Goal: Task Accomplishment & Management: Complete application form

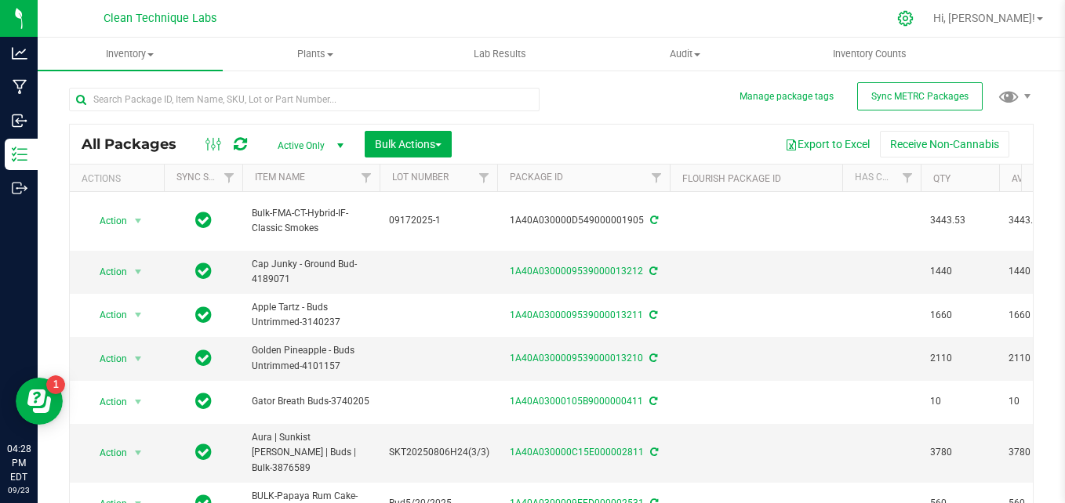
click at [913, 20] on icon at bounding box center [905, 18] width 15 height 15
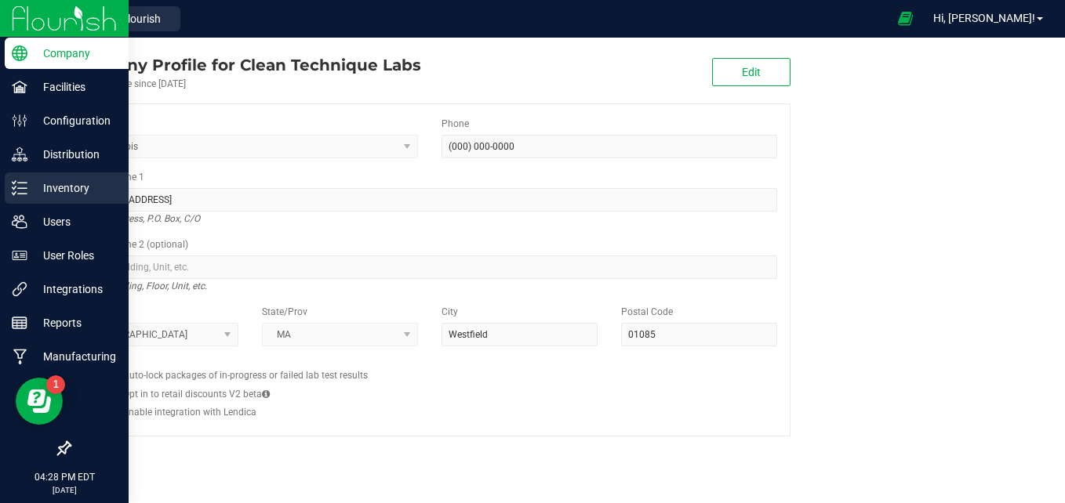
click at [24, 188] on line at bounding box center [22, 188] width 9 height 0
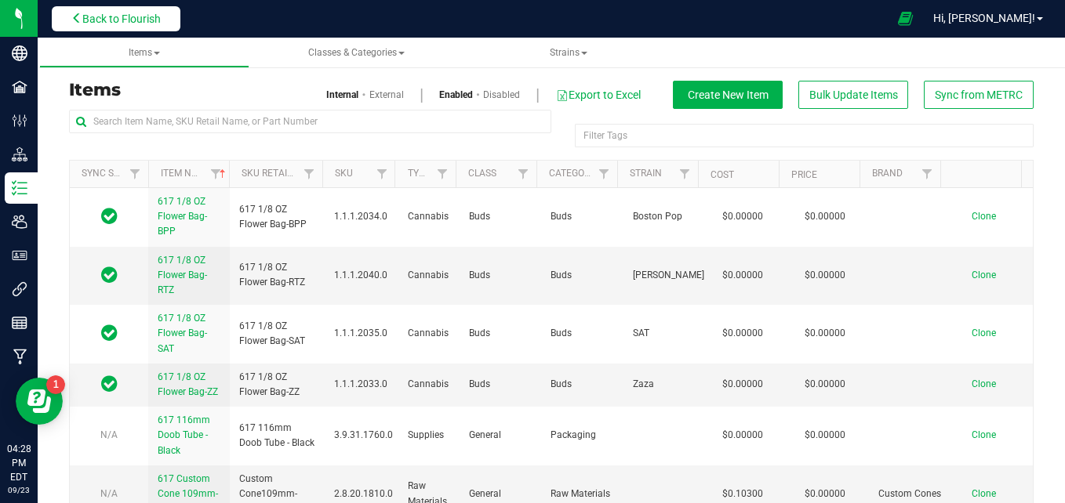
click at [107, 15] on span "Back to Flourish" at bounding box center [121, 19] width 78 height 13
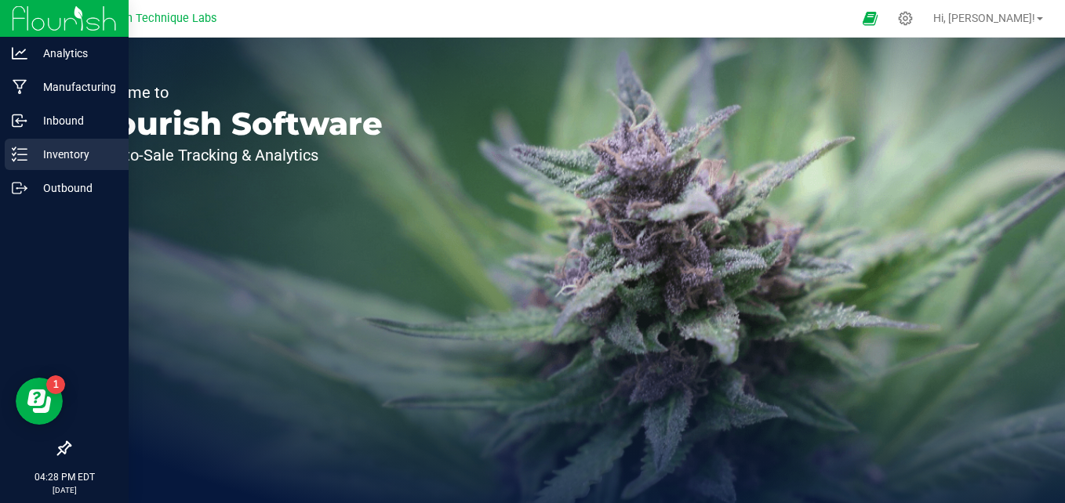
click at [14, 155] on icon at bounding box center [14, 154] width 3 height 2
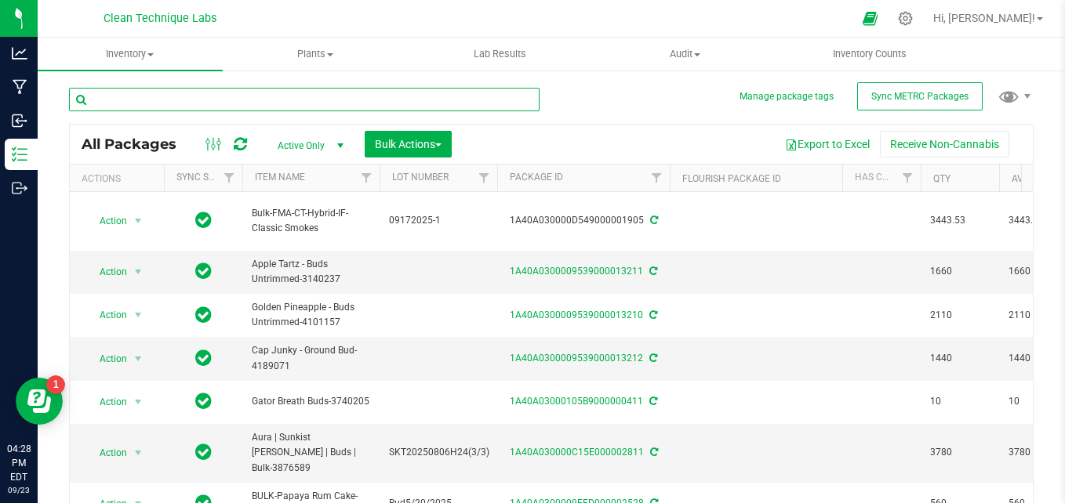
click at [204, 101] on input "text" at bounding box center [304, 100] width 470 height 24
type input "hybrid"
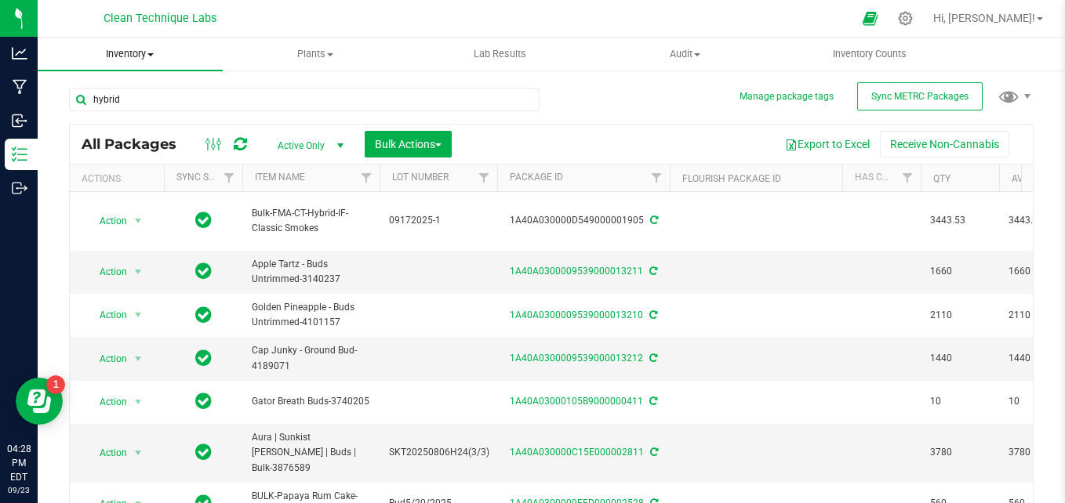
click at [143, 59] on span "Inventory" at bounding box center [130, 54] width 185 height 14
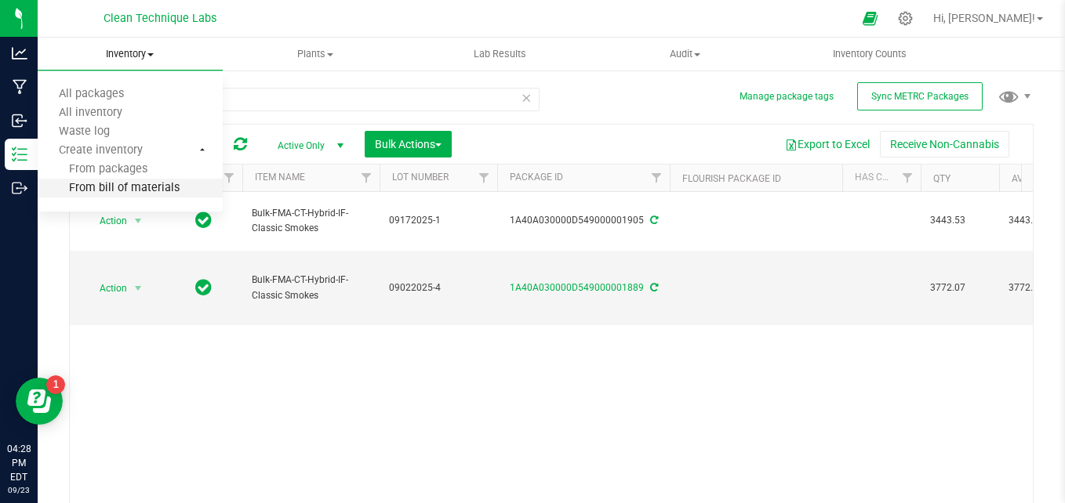
click at [150, 187] on span "From bill of materials" at bounding box center [109, 188] width 142 height 13
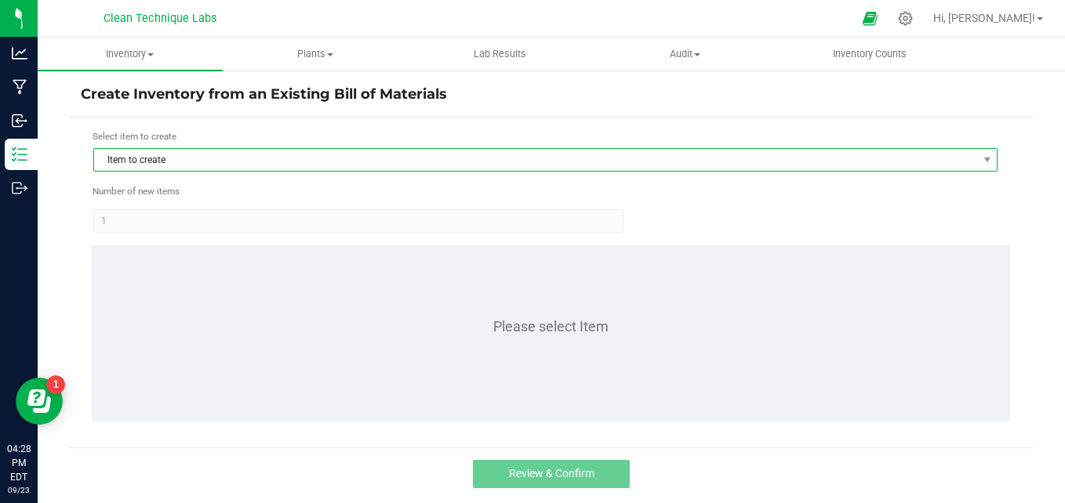
click at [189, 162] on span "Item to create" at bounding box center [535, 160] width 883 height 22
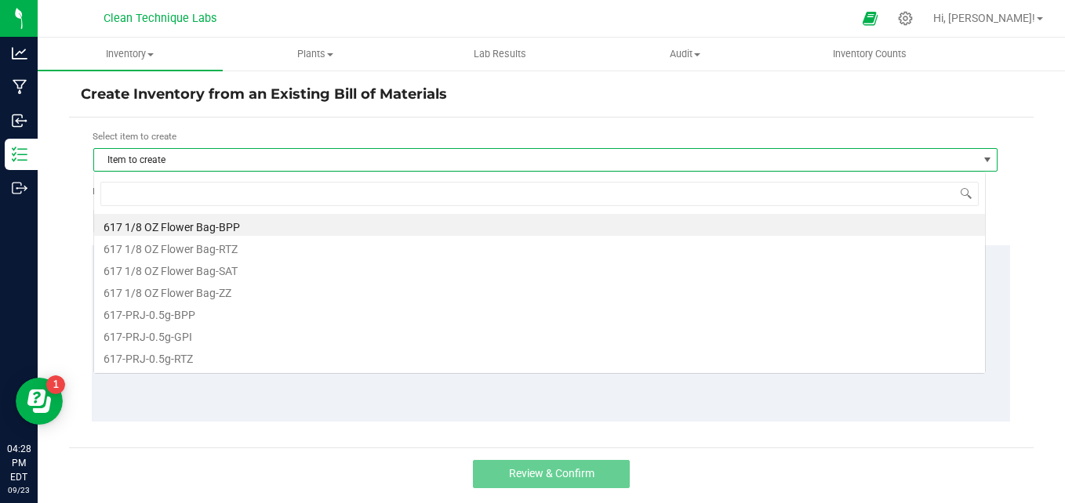
scroll to position [24, 892]
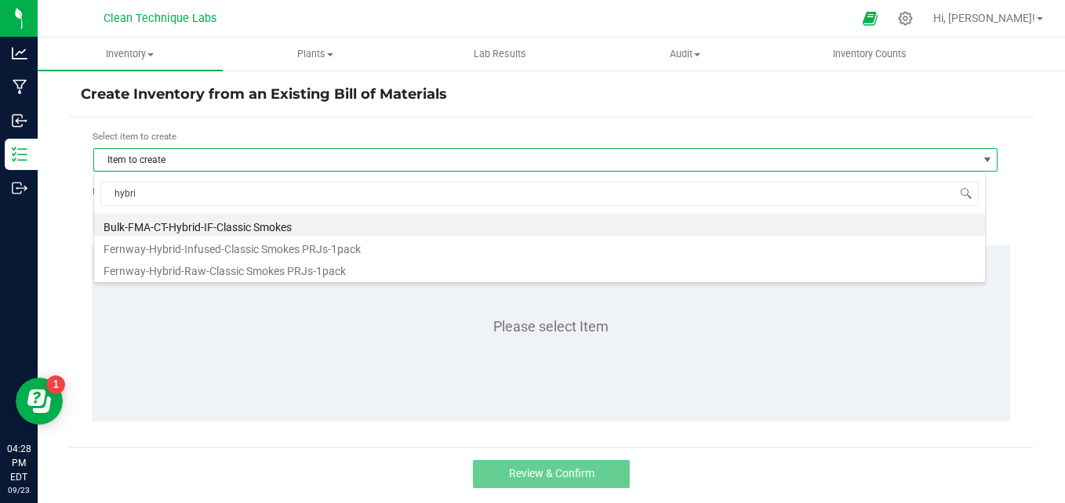
type input "hybrid"
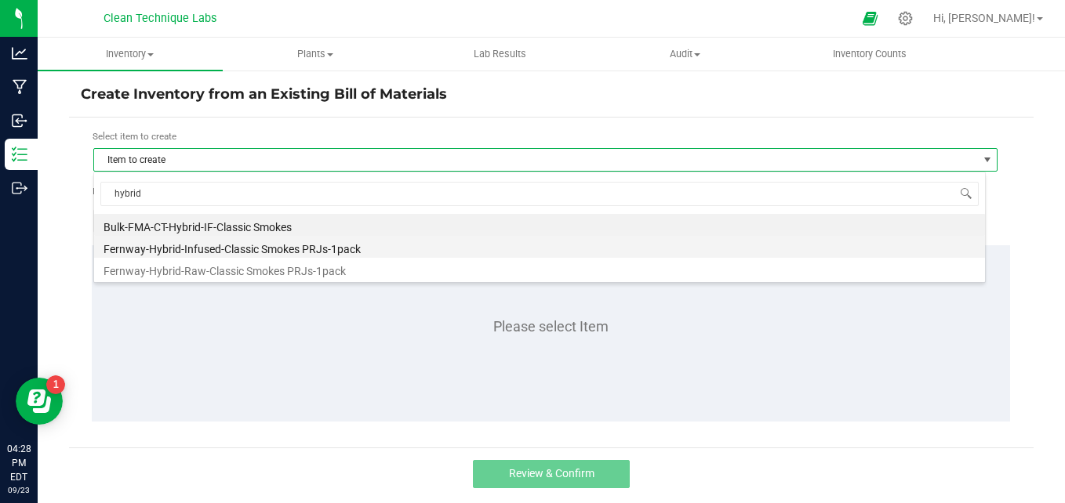
click at [262, 248] on li "Fernway-Hybrid-Infused-Classic Smokes PRJs-1pack" at bounding box center [539, 247] width 891 height 22
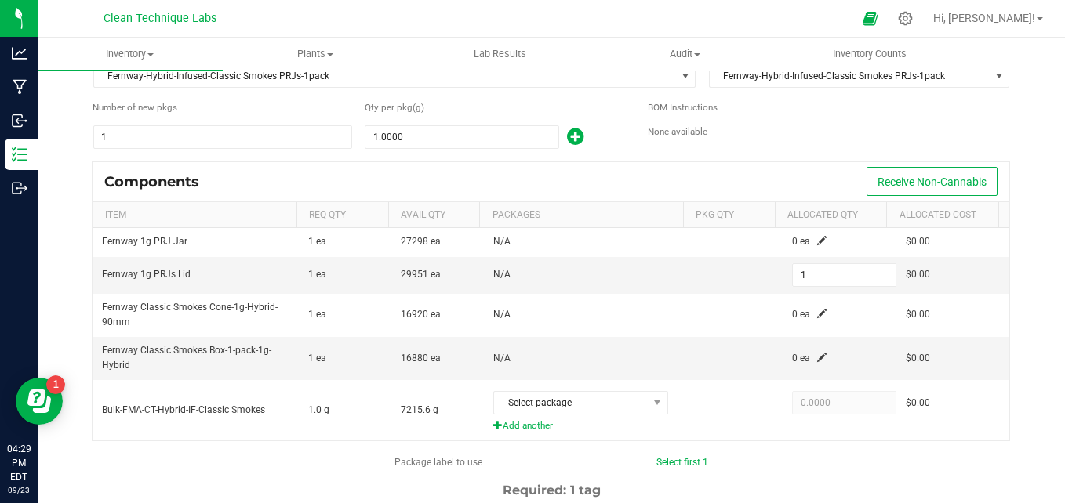
scroll to position [95, 0]
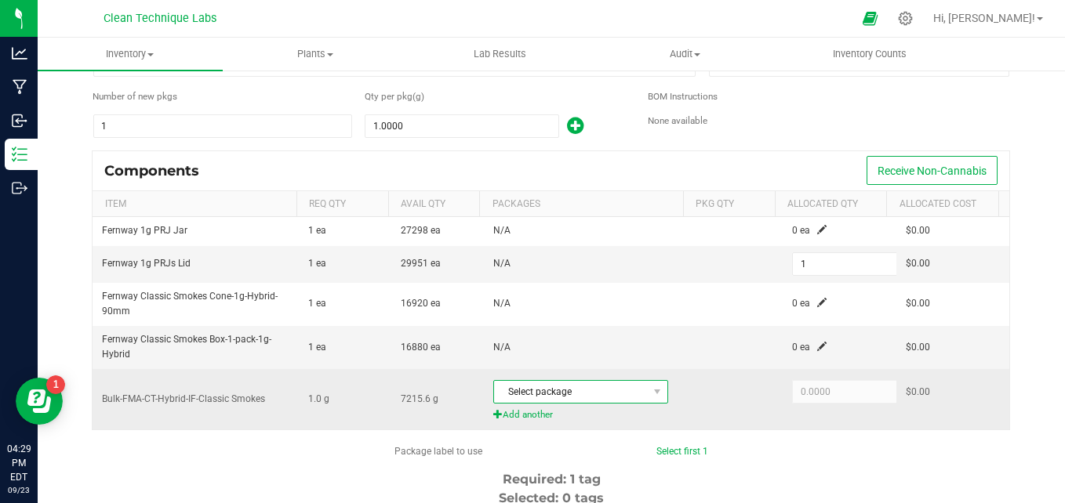
click at [566, 395] on span "Select package" at bounding box center [571, 392] width 154 height 22
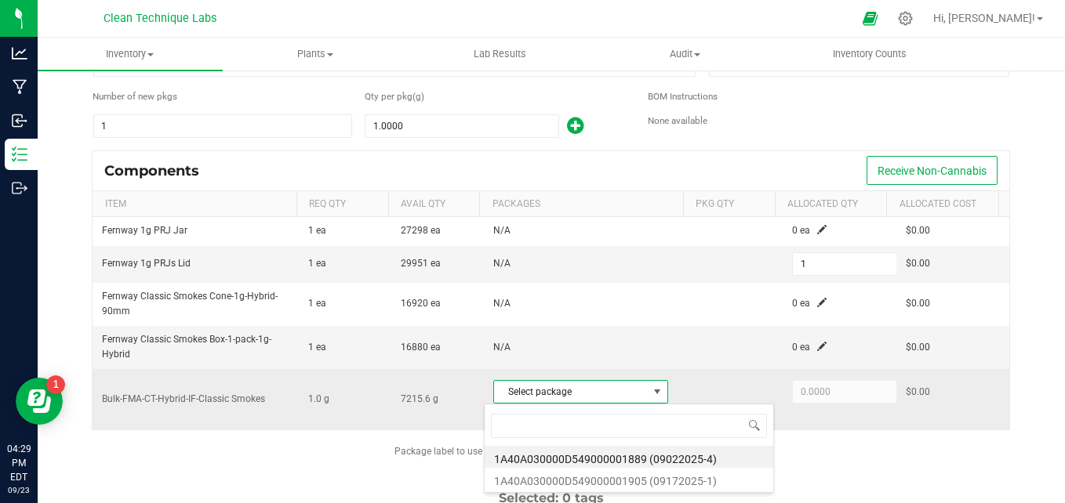
scroll to position [24, 169]
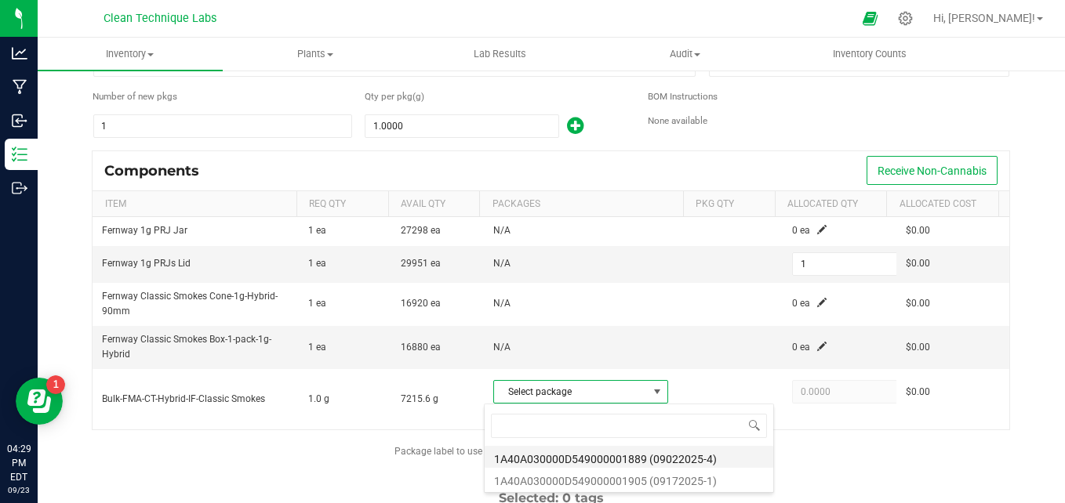
click at [596, 461] on li "1A40A030000D549000001889 (09022025-4)" at bounding box center [629, 457] width 289 height 22
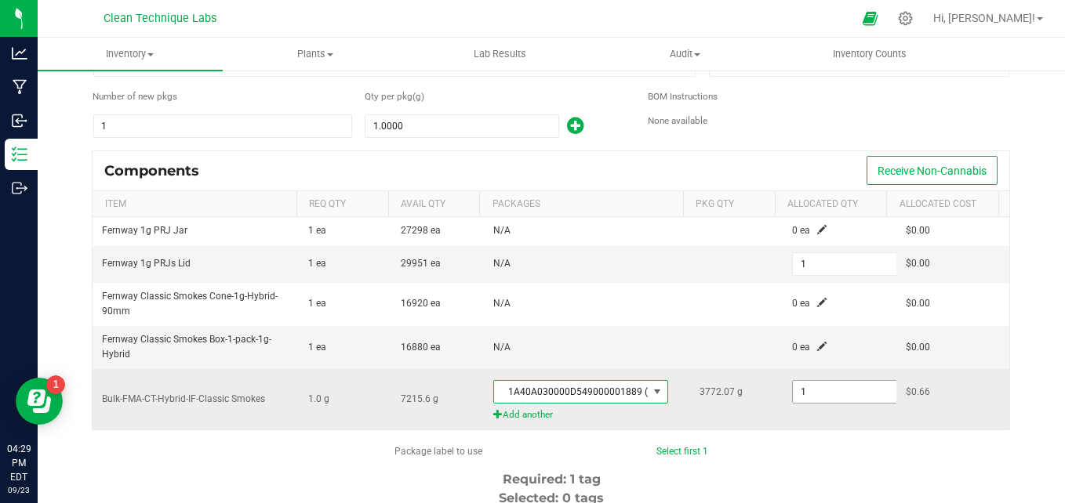
click at [815, 398] on input "1" at bounding box center [850, 392] width 115 height 22
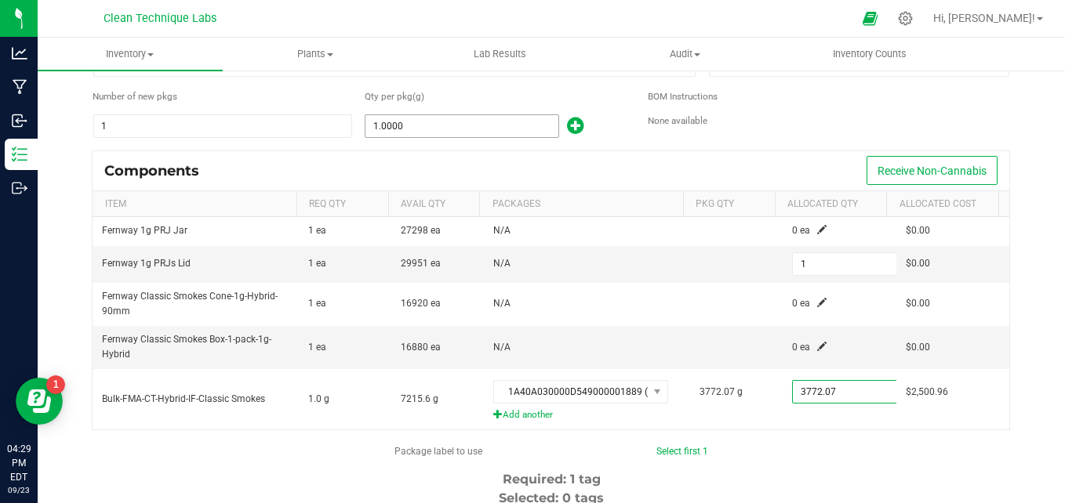
type input "3772.07"
type input "1"
type input "3,772.0700"
click at [426, 122] on input "1" at bounding box center [461, 126] width 192 height 22
type input "3"
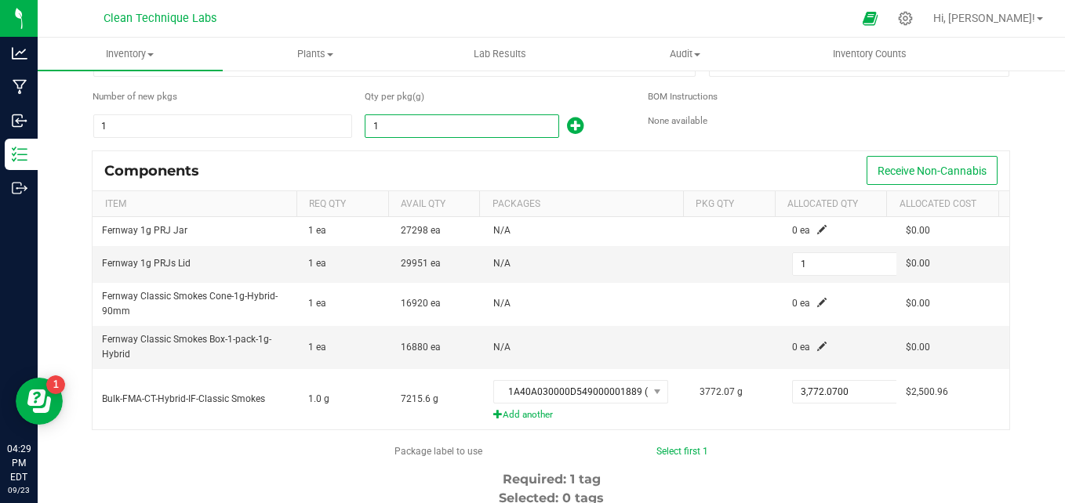
type input "3"
type input "35"
type input "356"
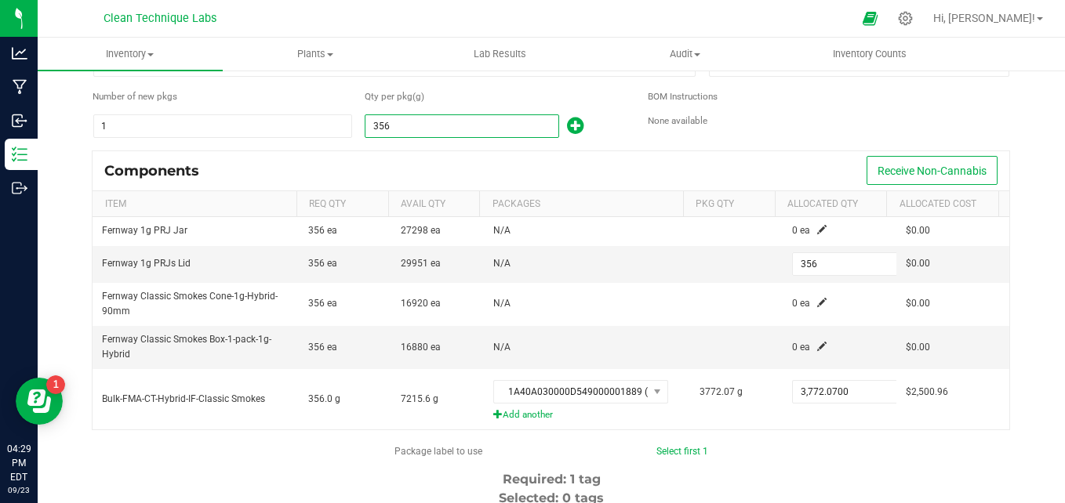
type input "3564"
type input "3,564"
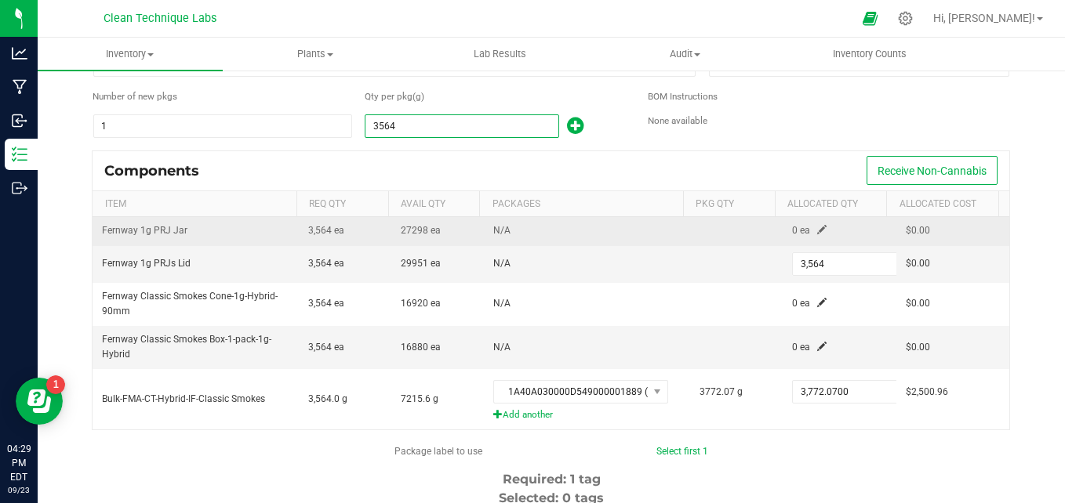
type input "3,564.0000"
click at [817, 230] on span at bounding box center [821, 229] width 9 height 9
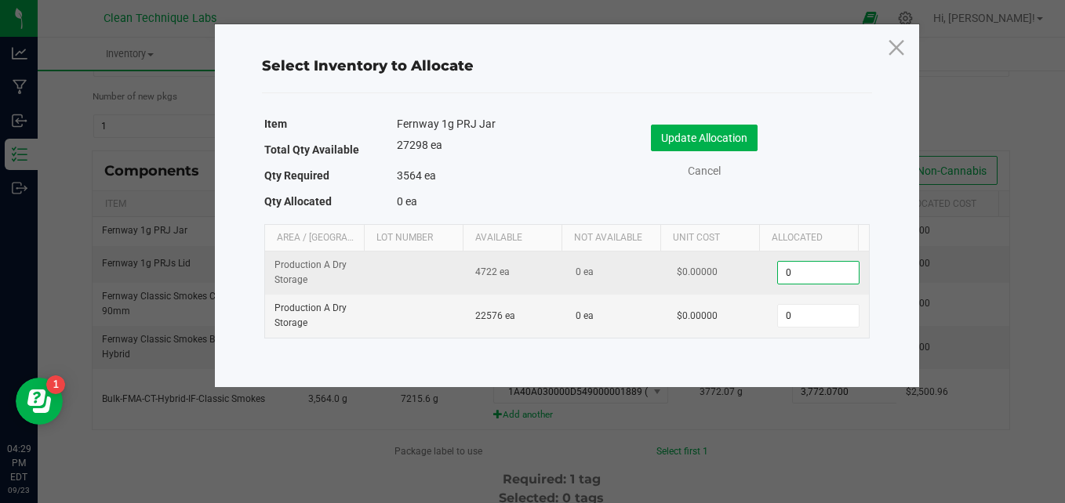
click at [826, 276] on input "0" at bounding box center [818, 273] width 80 height 22
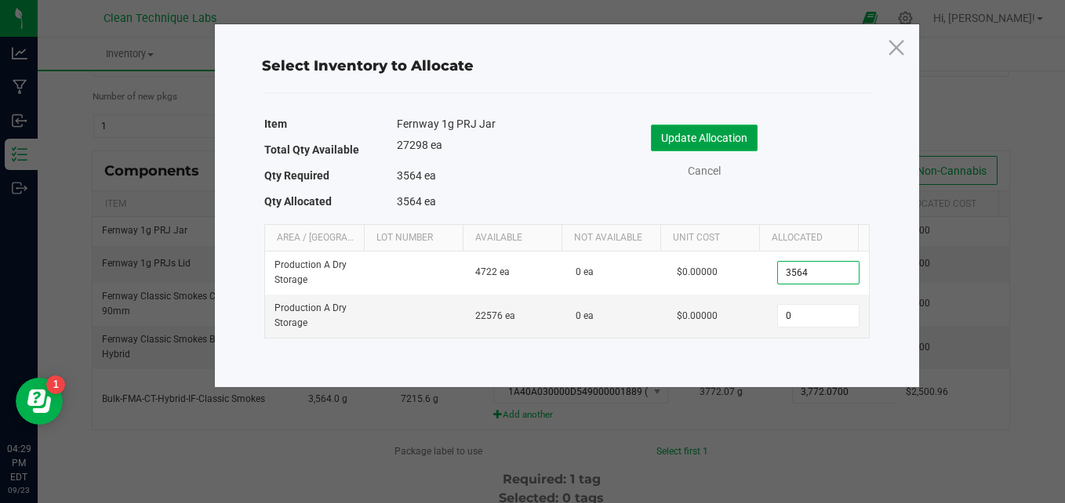
type input "3,564"
click at [743, 132] on button "Update Allocation" at bounding box center [704, 138] width 107 height 27
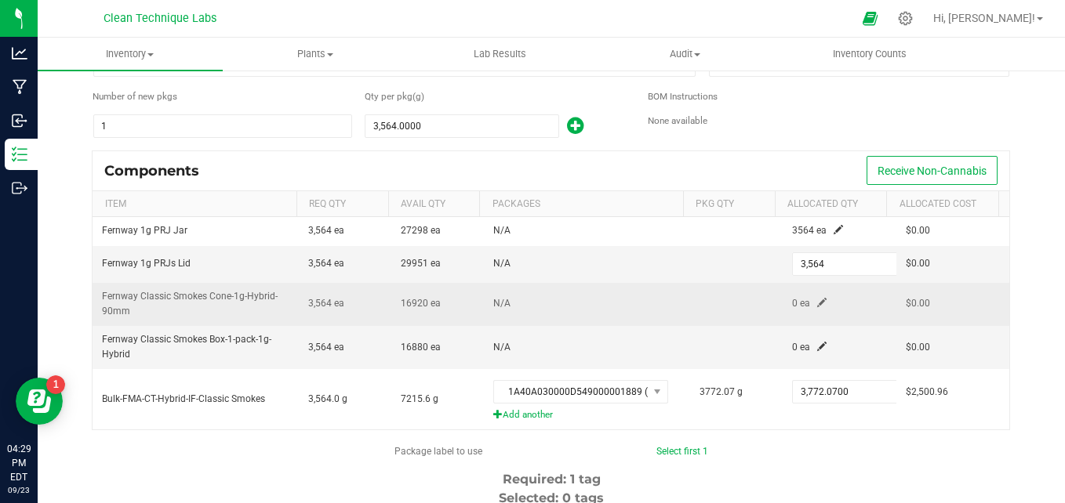
click at [803, 310] on td "0 ea" at bounding box center [839, 304] width 113 height 43
drag, startPoint x: 804, startPoint y: 300, endPoint x: 784, endPoint y: 308, distance: 22.1
click at [792, 308] on span "0 ea" at bounding box center [801, 303] width 18 height 11
click at [817, 304] on span at bounding box center [821, 302] width 9 height 9
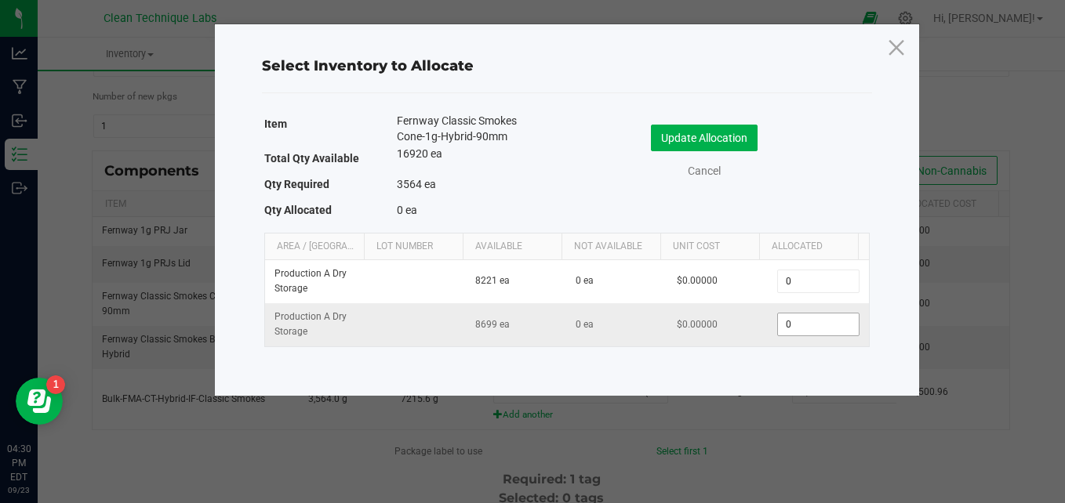
click at [801, 332] on input "0" at bounding box center [818, 325] width 80 height 22
type input "3,564"
click at [733, 147] on button "Update Allocation" at bounding box center [704, 138] width 107 height 27
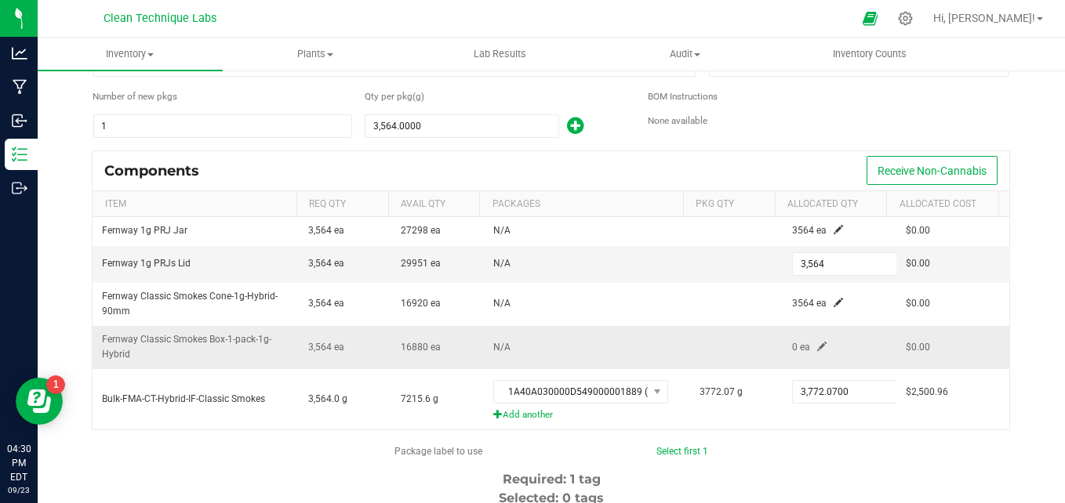
click at [817, 343] on span at bounding box center [821, 346] width 9 height 9
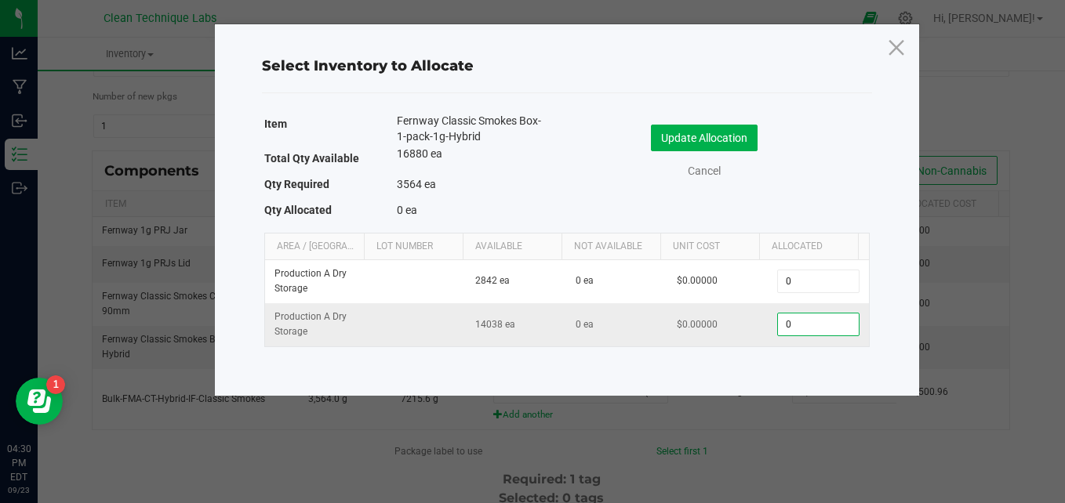
click at [804, 324] on input "0" at bounding box center [818, 325] width 80 height 22
type input "3,564"
click at [717, 135] on button "Update Allocation" at bounding box center [704, 138] width 107 height 27
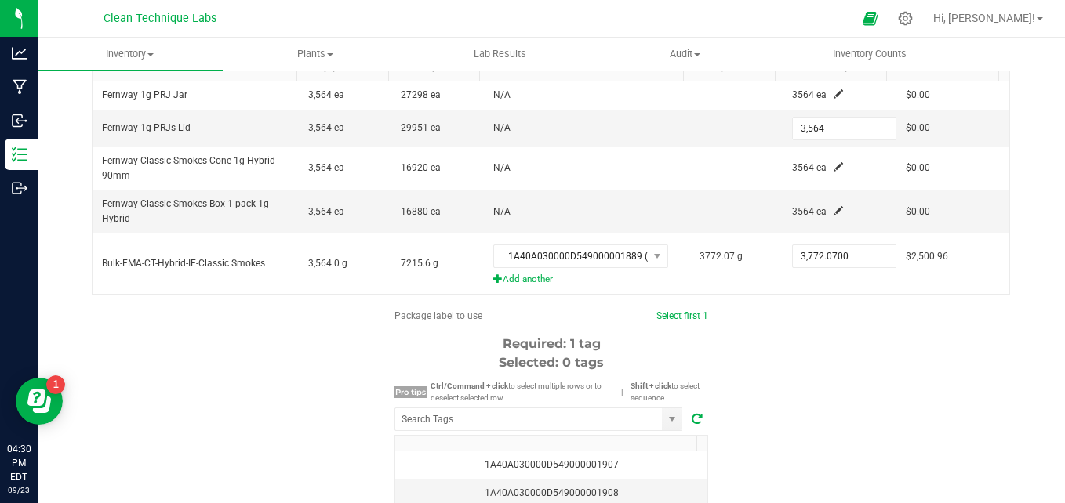
scroll to position [252, 0]
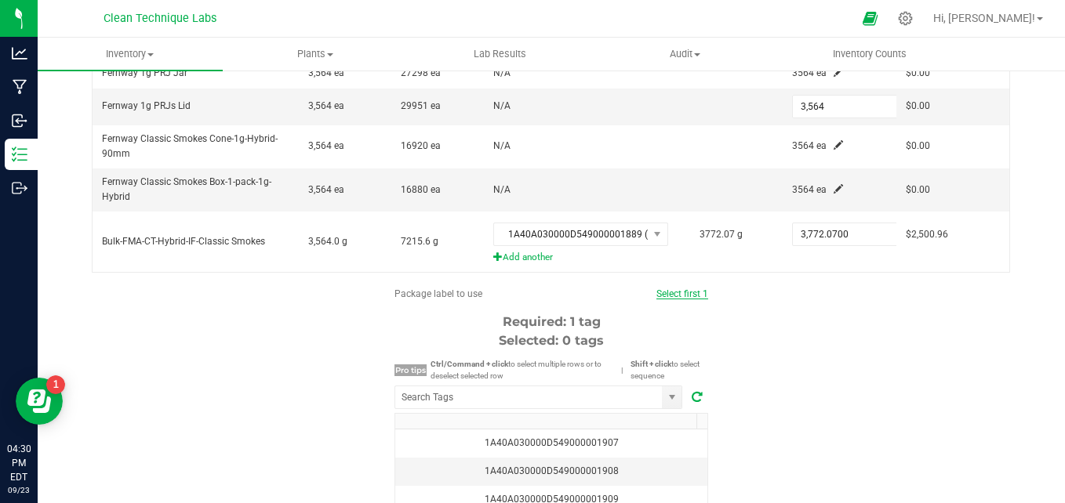
click at [664, 298] on link "Select first 1" at bounding box center [682, 294] width 52 height 11
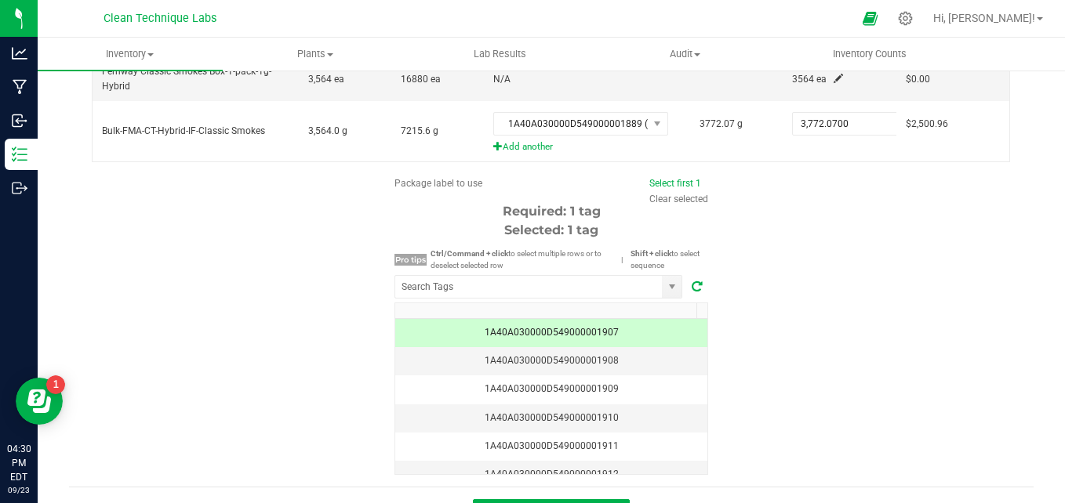
scroll to position [399, 0]
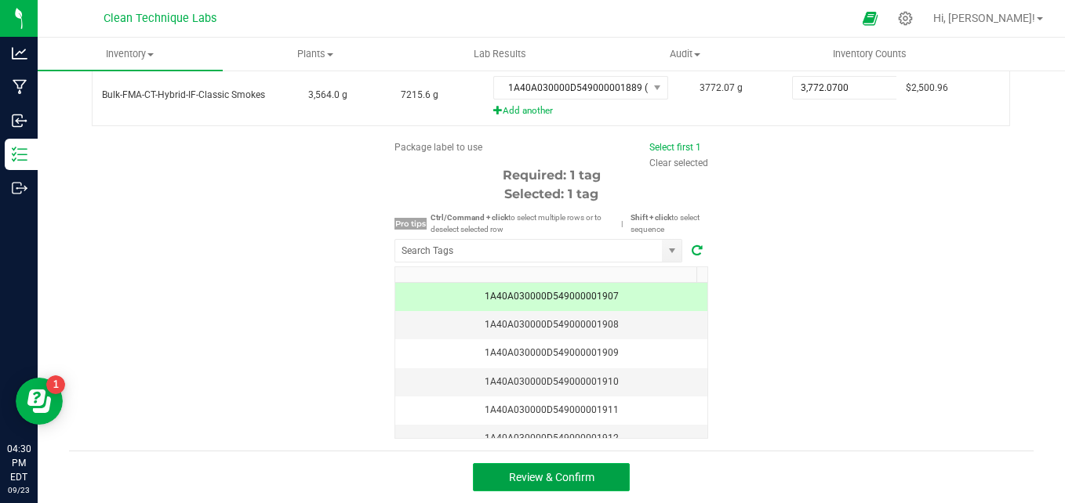
click at [608, 478] on button "Review & Confirm" at bounding box center [551, 477] width 157 height 28
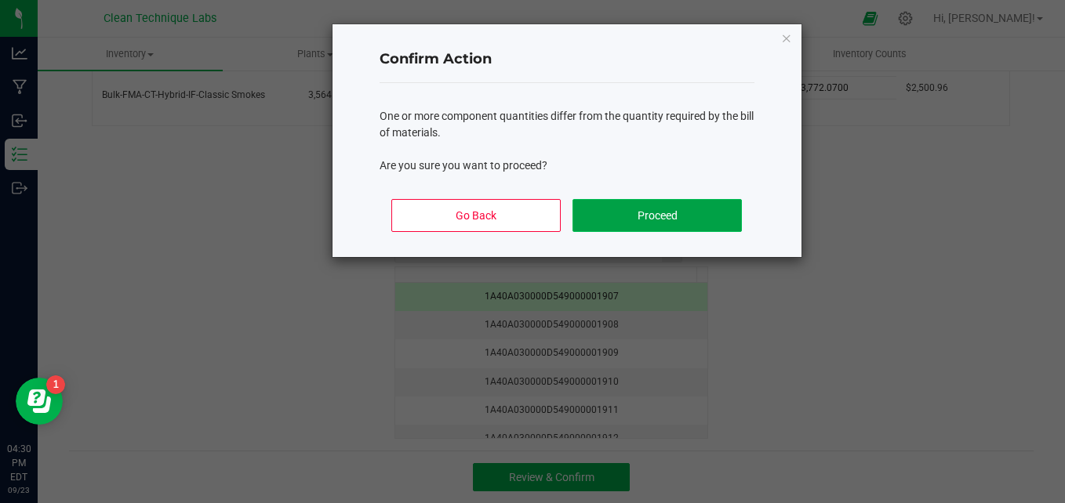
click at [690, 212] on button "Proceed" at bounding box center [656, 215] width 169 height 33
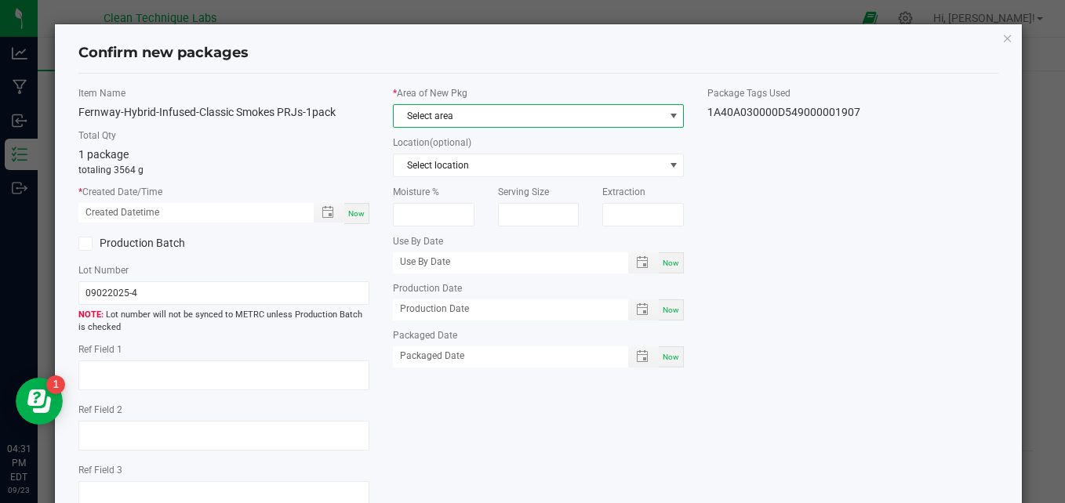
click at [626, 111] on span "Select area" at bounding box center [529, 116] width 270 height 22
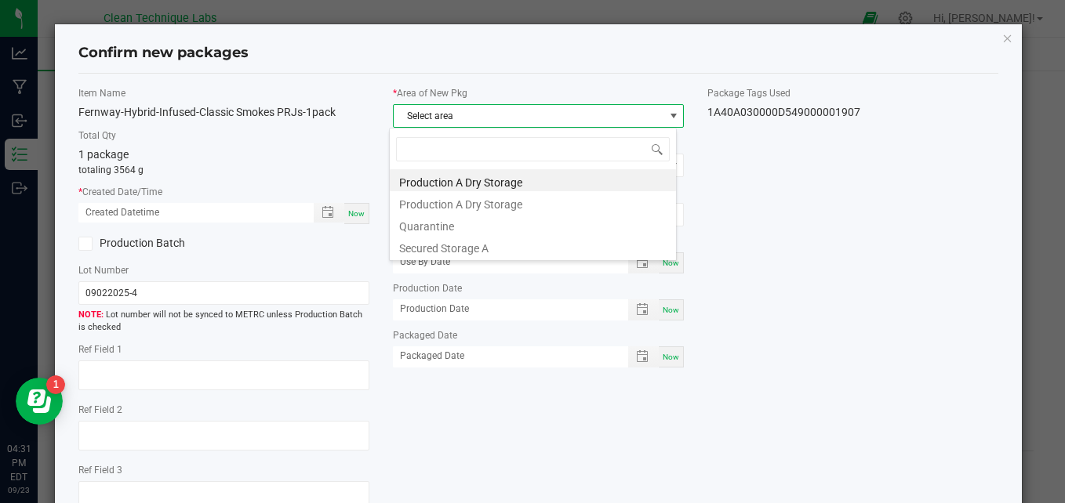
scroll to position [24, 287]
click at [578, 246] on li "Secured Storage A" at bounding box center [533, 246] width 286 height 22
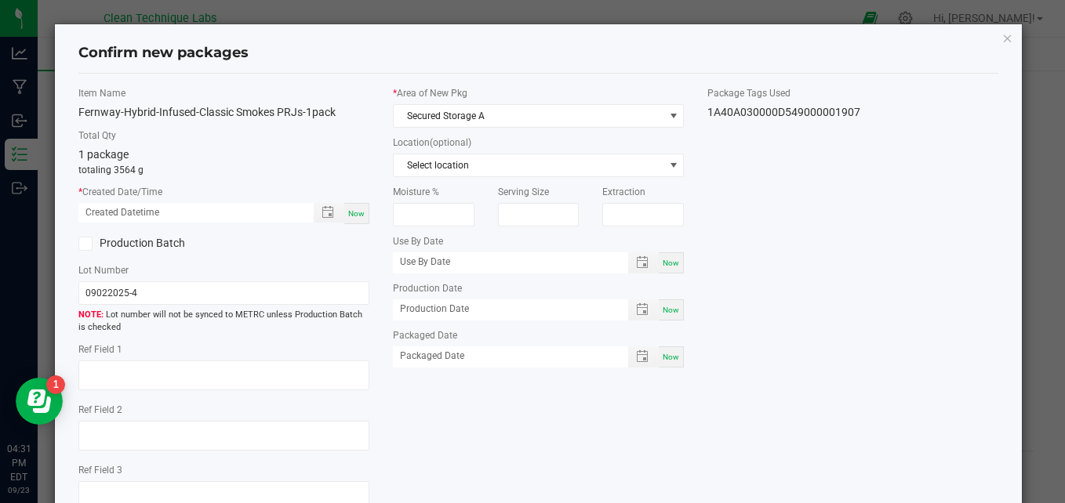
click at [354, 212] on span "Now" at bounding box center [356, 213] width 16 height 9
type input "[DATE] 04:31 PM"
click at [204, 372] on textarea at bounding box center [223, 376] width 291 height 30
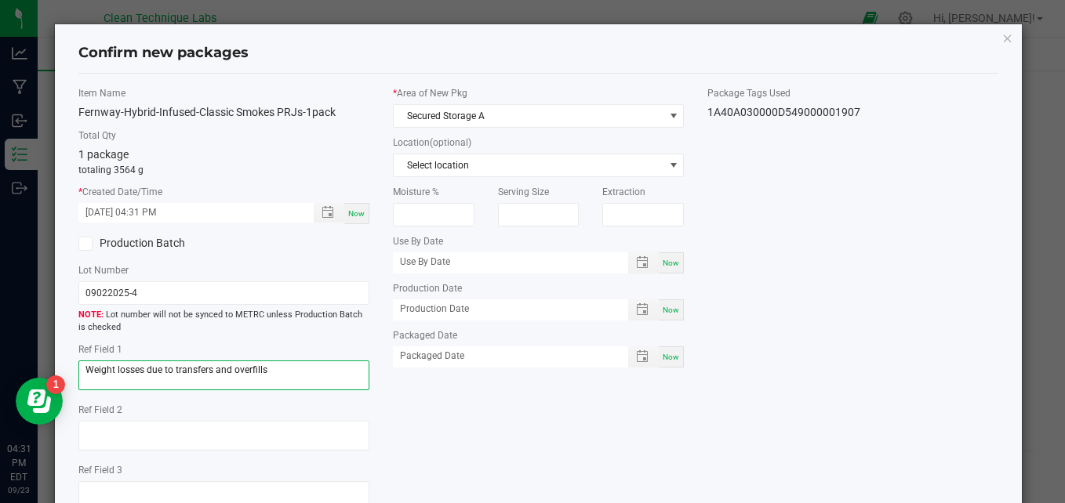
type textarea "Weight losses due to transfers and overfills"
click at [478, 395] on div "Item Name Fernway-Hybrid-Infused-Classic Smokes PRJs-1pack Total Qty 1 package …" at bounding box center [539, 305] width 944 height 438
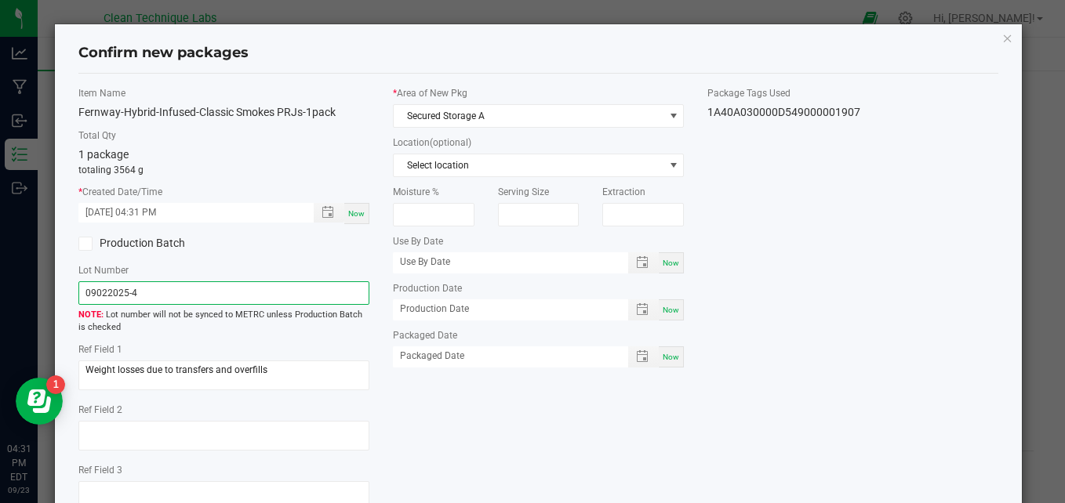
click at [176, 292] on input "09022025-4" at bounding box center [223, 293] width 291 height 24
click at [107, 212] on input "[DATE] 04:31 PM" at bounding box center [187, 213] width 219 height 20
click at [234, 256] on div "Item Name Fernway-Hybrid-Infused-Classic Smokes PRJs-1pack Total Qty 1 package …" at bounding box center [224, 305] width 314 height 438
click at [105, 212] on input "[DATE] 04:31 PM" at bounding box center [187, 213] width 219 height 20
click at [107, 214] on input "[DATE] 04:31 PM" at bounding box center [187, 213] width 219 height 20
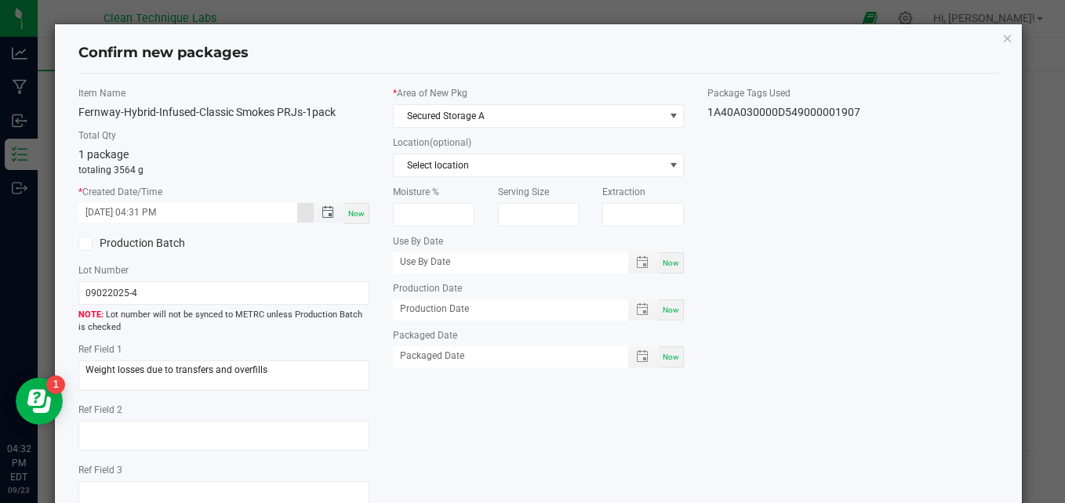
click at [146, 214] on input "[DATE] 04:31 PM" at bounding box center [187, 213] width 219 height 20
type input "[DATE] 04:31 PM"
click at [243, 263] on label "Lot Number" at bounding box center [223, 270] width 291 height 14
click at [941, 152] on div "Item Name Fernway-Hybrid-Infused-Classic Smokes PRJs-1pack Total Qty 1 package …" at bounding box center [539, 305] width 944 height 438
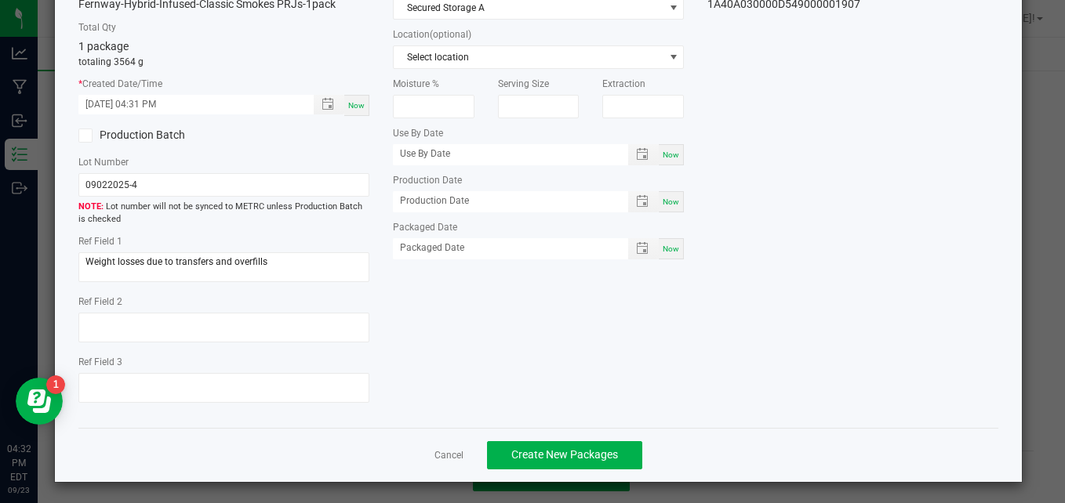
scroll to position [111, 0]
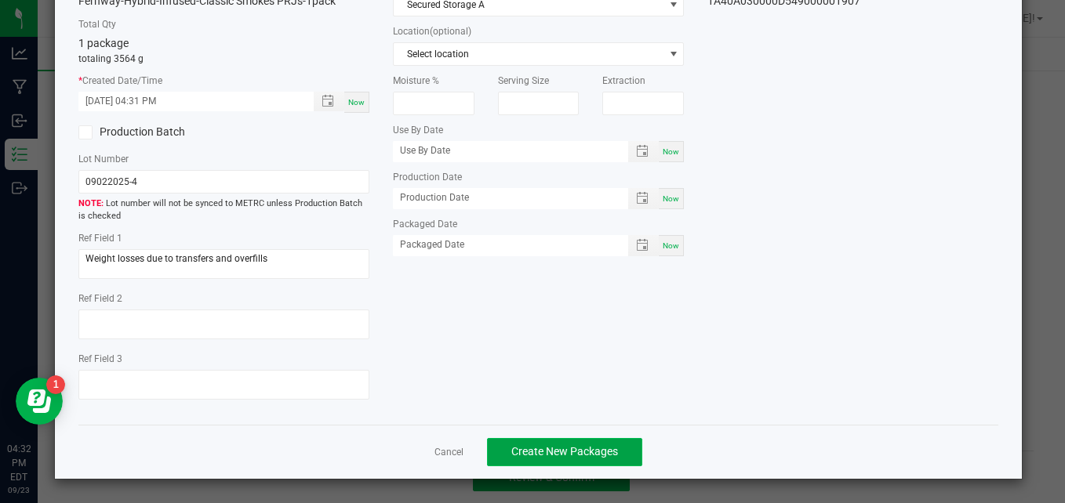
click at [559, 454] on span "Create New Packages" at bounding box center [564, 451] width 107 height 13
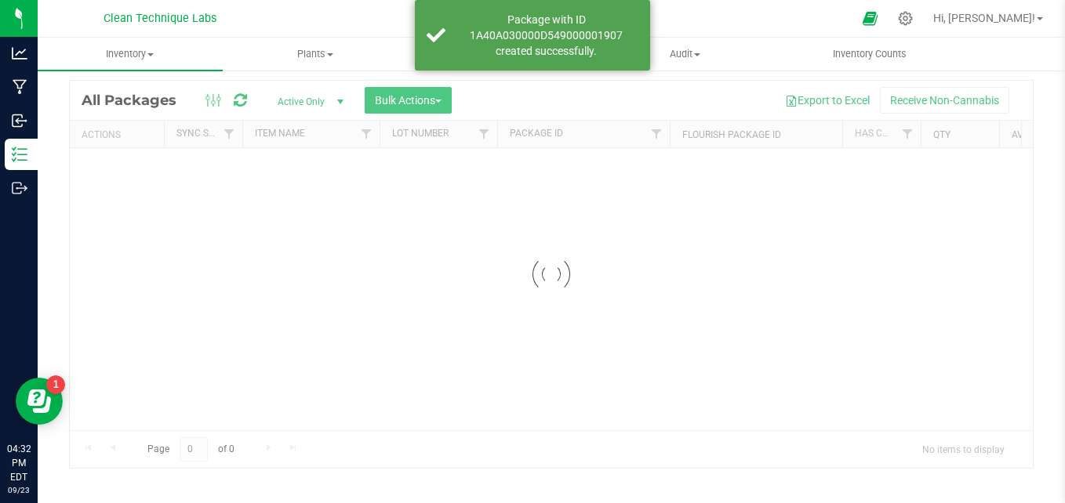
scroll to position [44, 0]
